Goal: Transaction & Acquisition: Purchase product/service

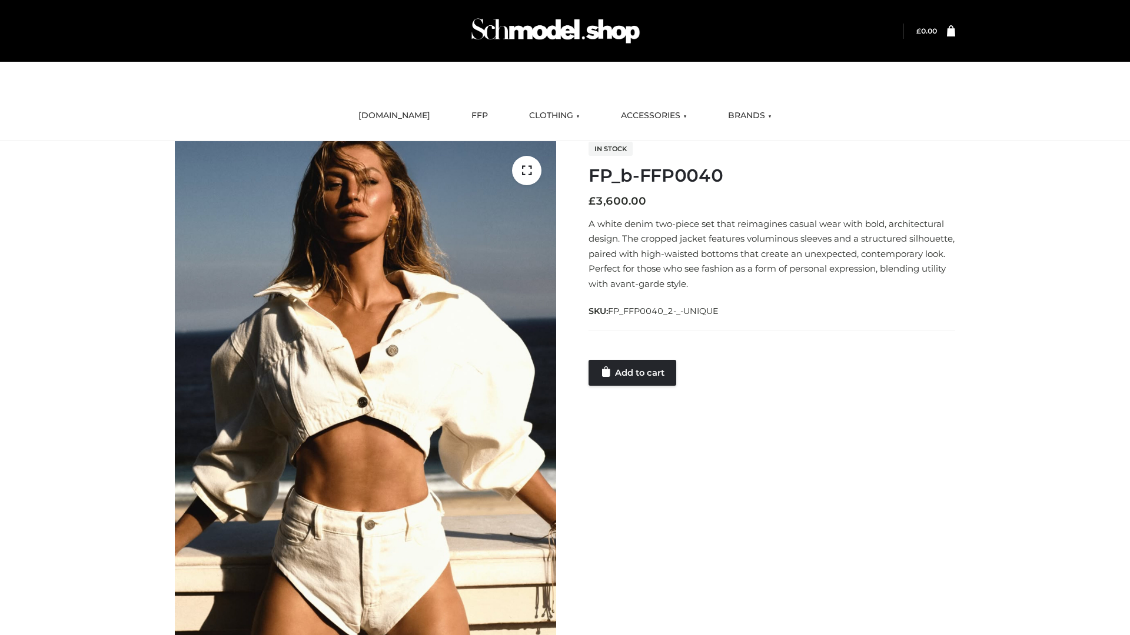
click at [633, 372] on link "Add to cart" at bounding box center [632, 373] width 88 height 26
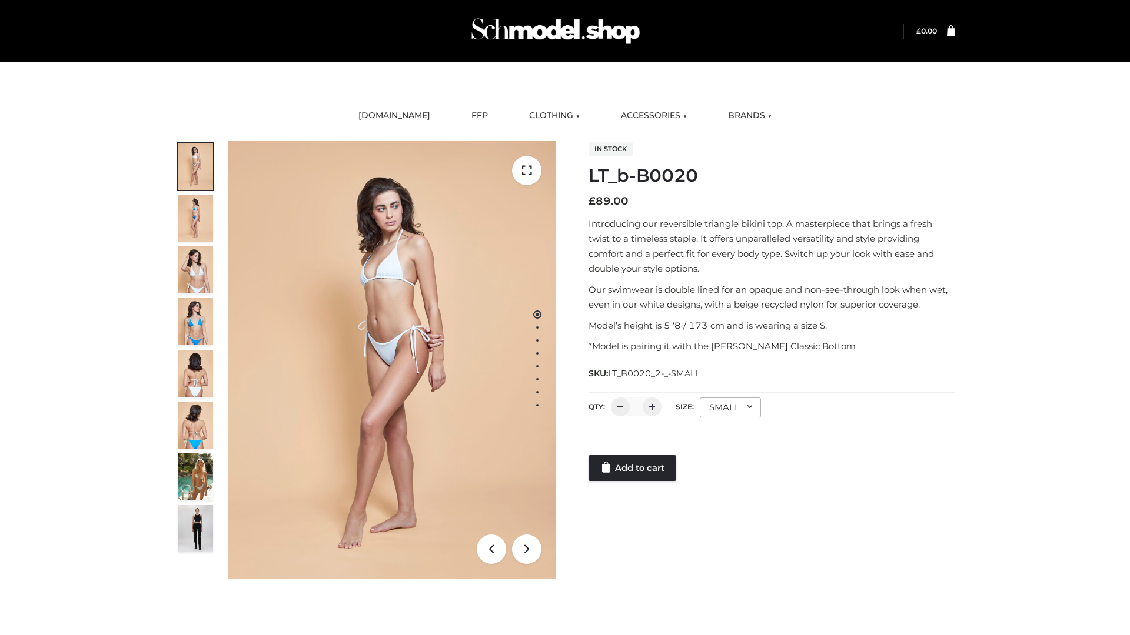
click at [633, 468] on link "Add to cart" at bounding box center [632, 468] width 88 height 26
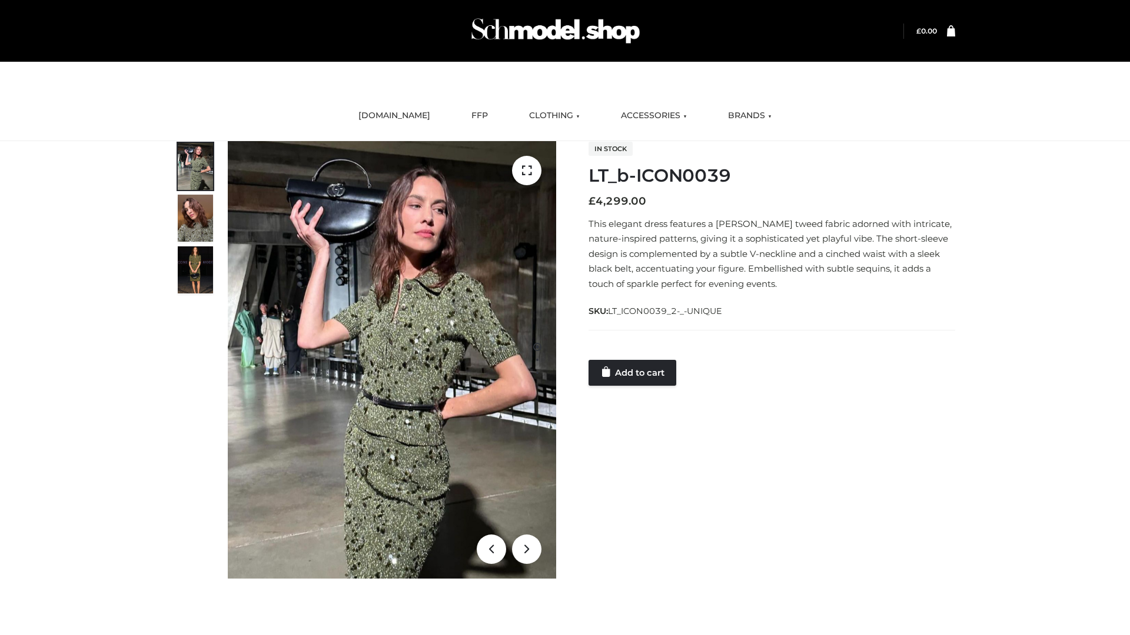
click at [633, 372] on link "Add to cart" at bounding box center [632, 373] width 88 height 26
